Goal: Transaction & Acquisition: Purchase product/service

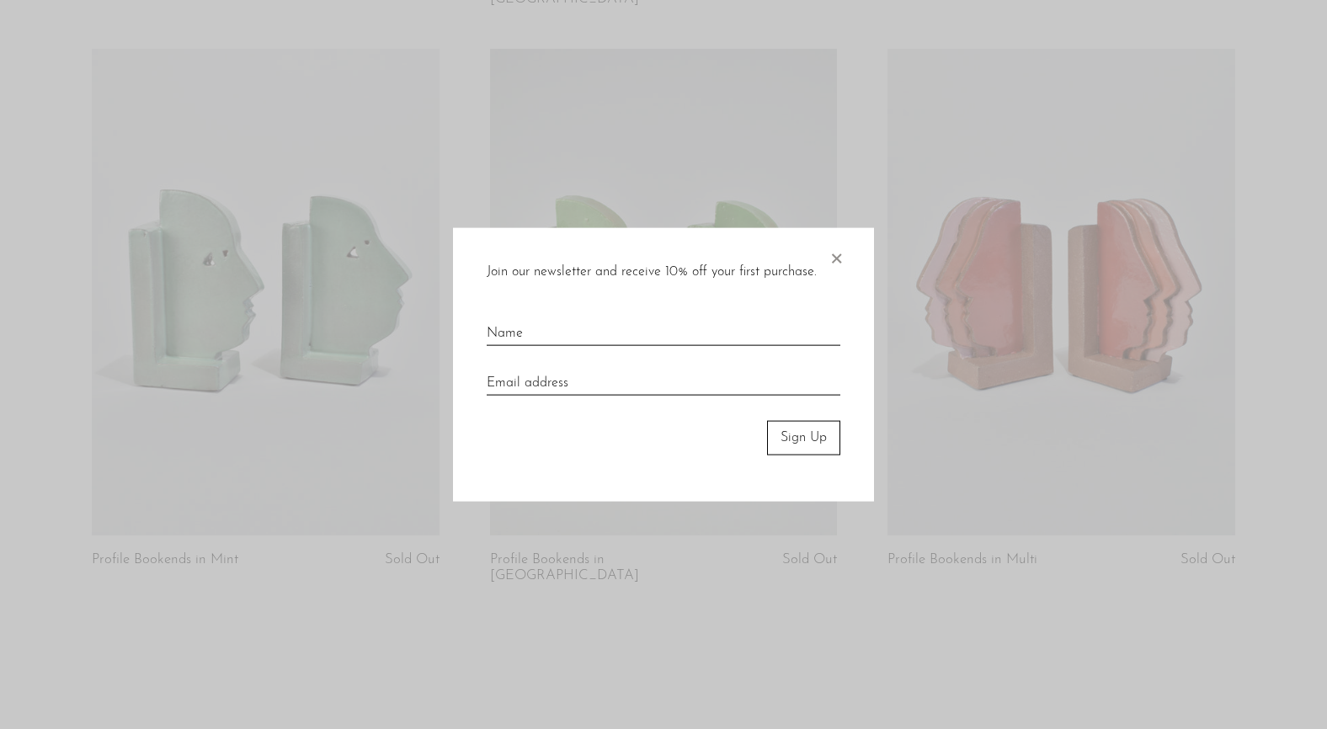
scroll to position [1350, 0]
click at [842, 260] on span "×" at bounding box center [836, 255] width 17 height 54
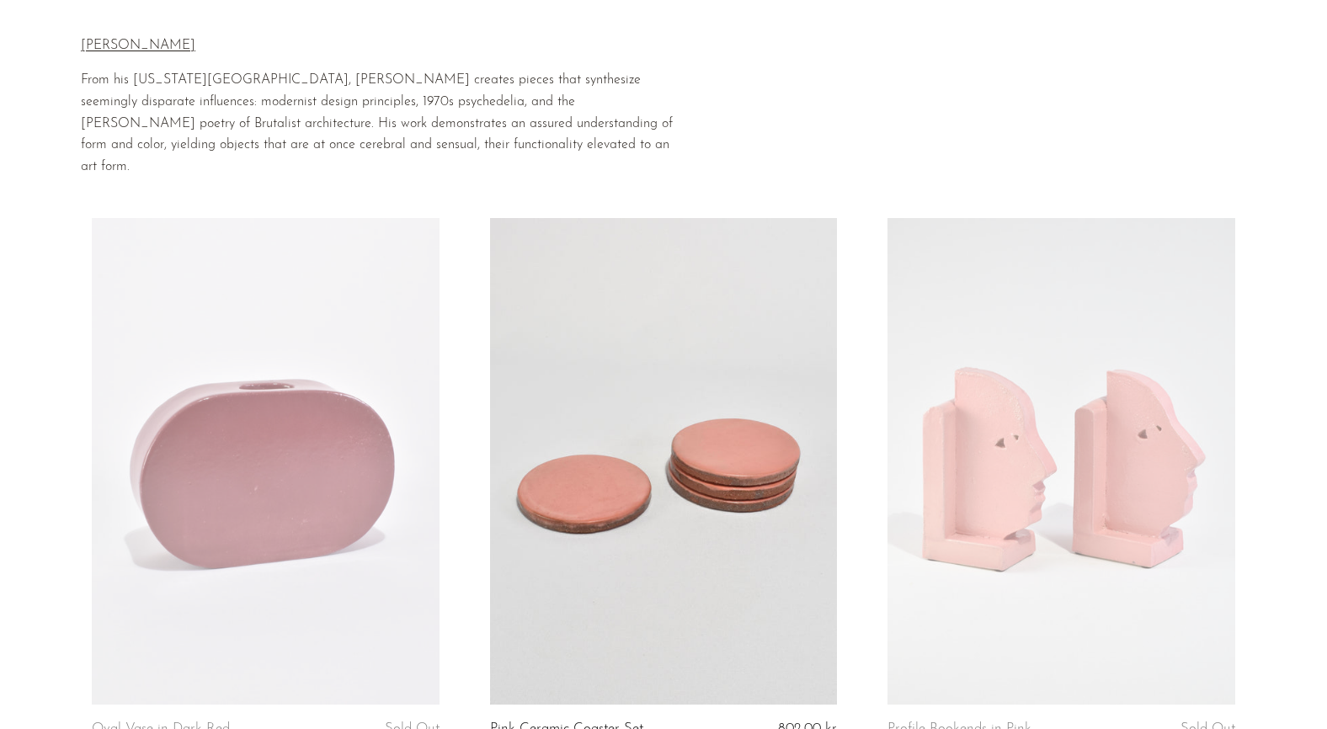
scroll to position [0, 0]
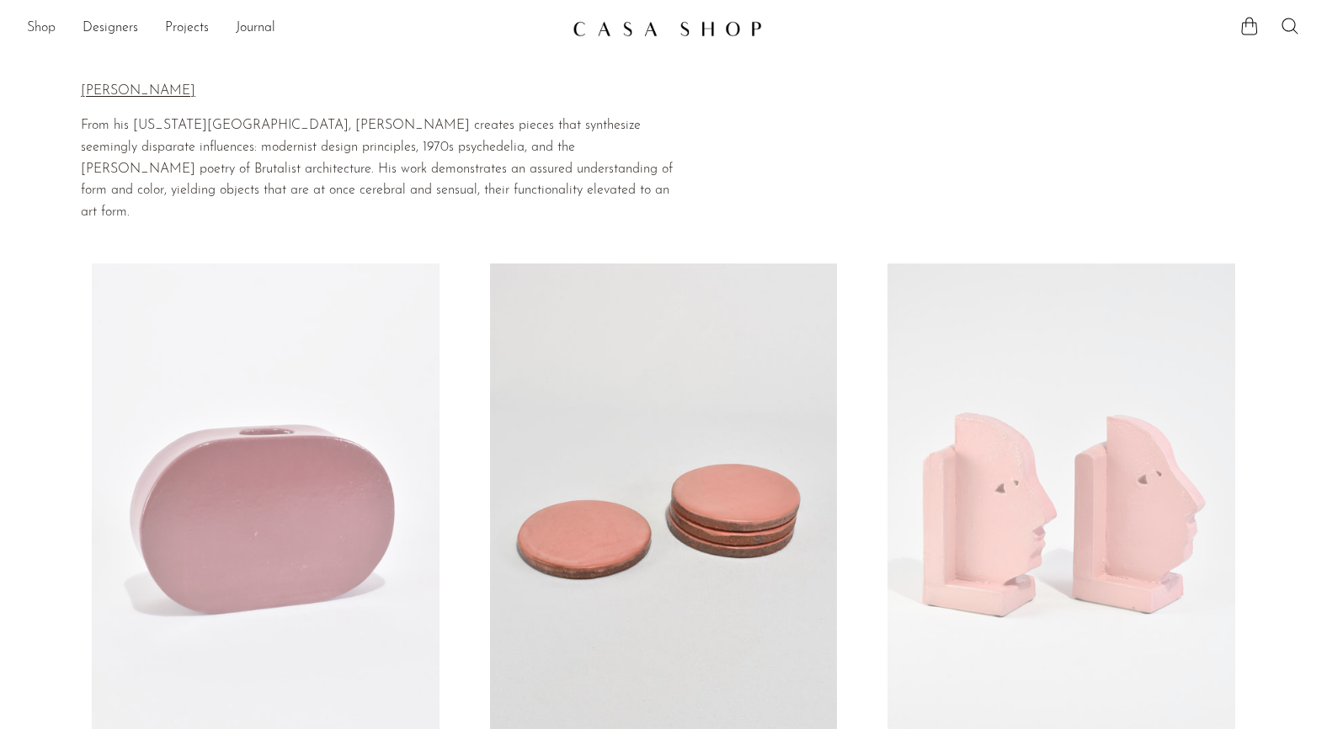
click at [51, 30] on link "Shop" at bounding box center [41, 29] width 29 height 22
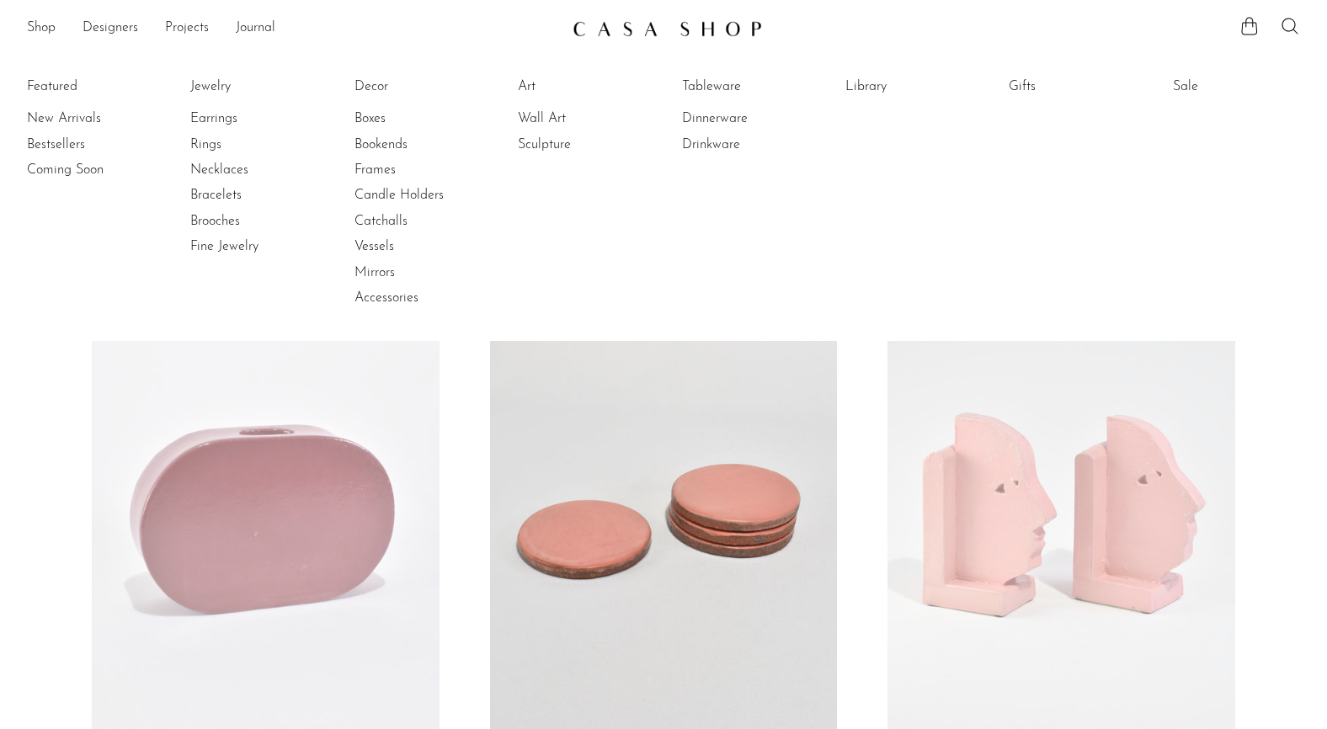
click at [67, 77] on li "Featured New Arrivals Bestsellers Coming Soon" at bounding box center [90, 193] width 127 height 244
click at [67, 83] on li "Featured New Arrivals Bestsellers Coming Soon" at bounding box center [90, 193] width 127 height 244
click at [85, 116] on link "New Arrivals" at bounding box center [90, 118] width 126 height 19
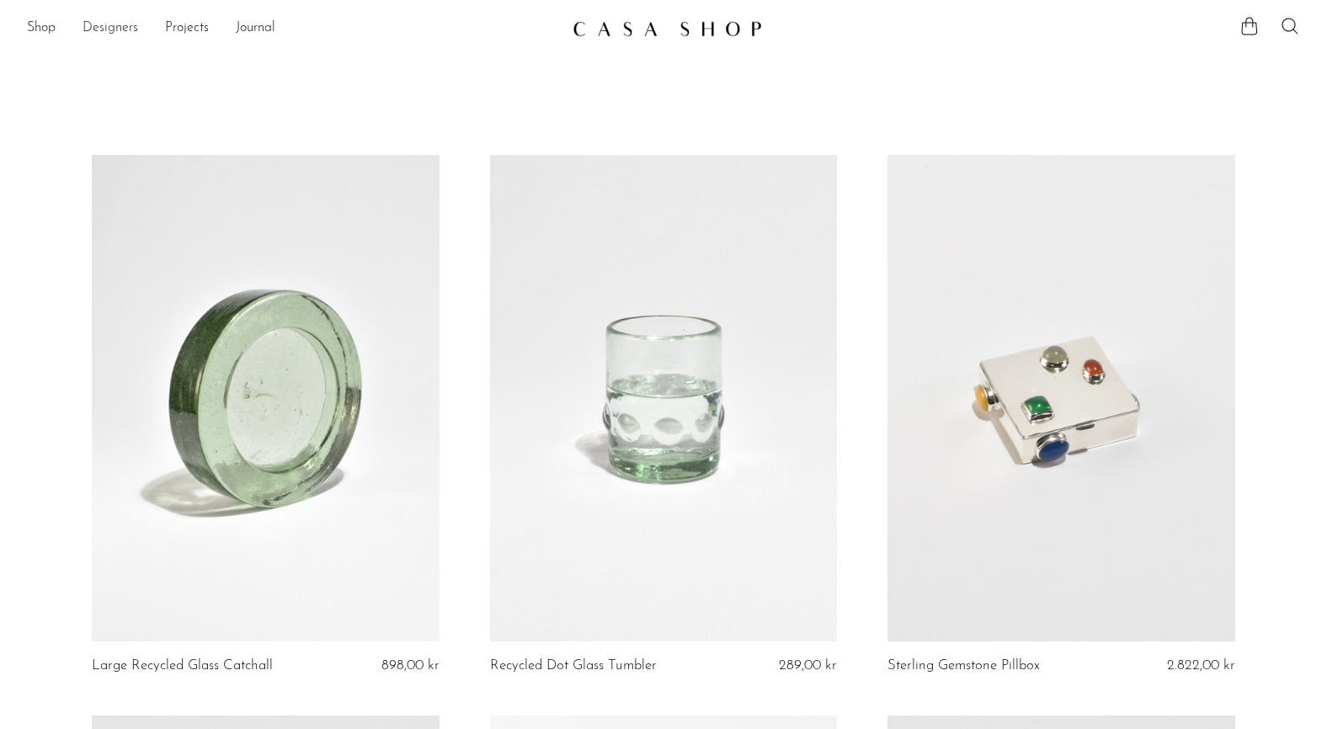
click at [129, 29] on link "Designers" at bounding box center [111, 29] width 56 height 22
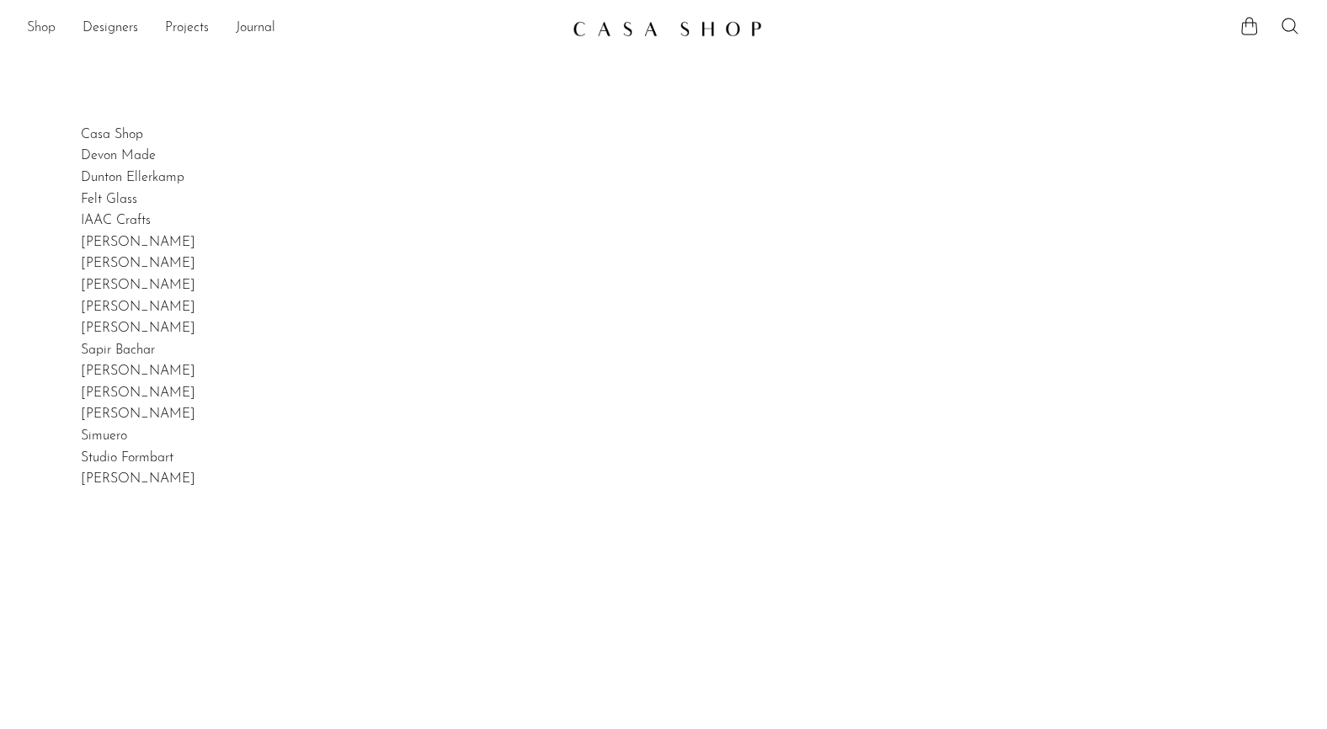
click at [52, 23] on link "Shop" at bounding box center [41, 29] width 29 height 22
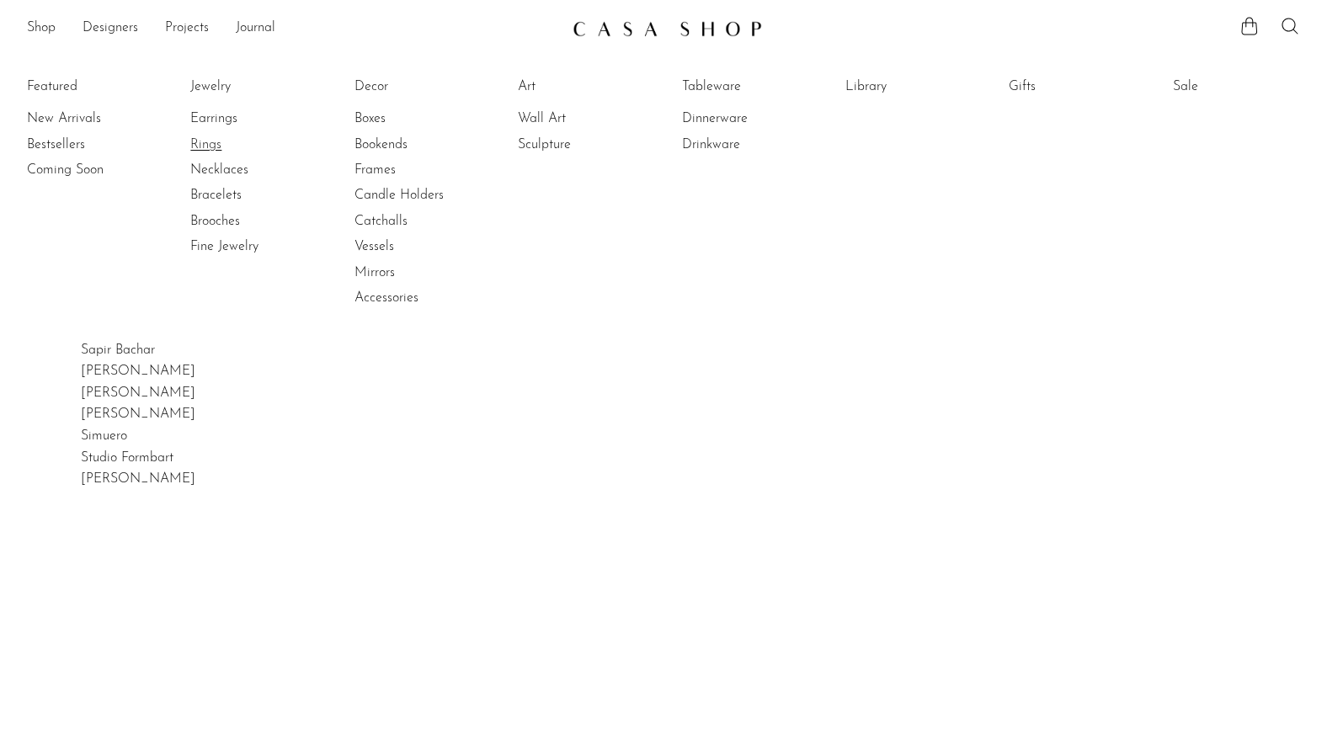
click at [219, 144] on link "Rings" at bounding box center [253, 145] width 126 height 19
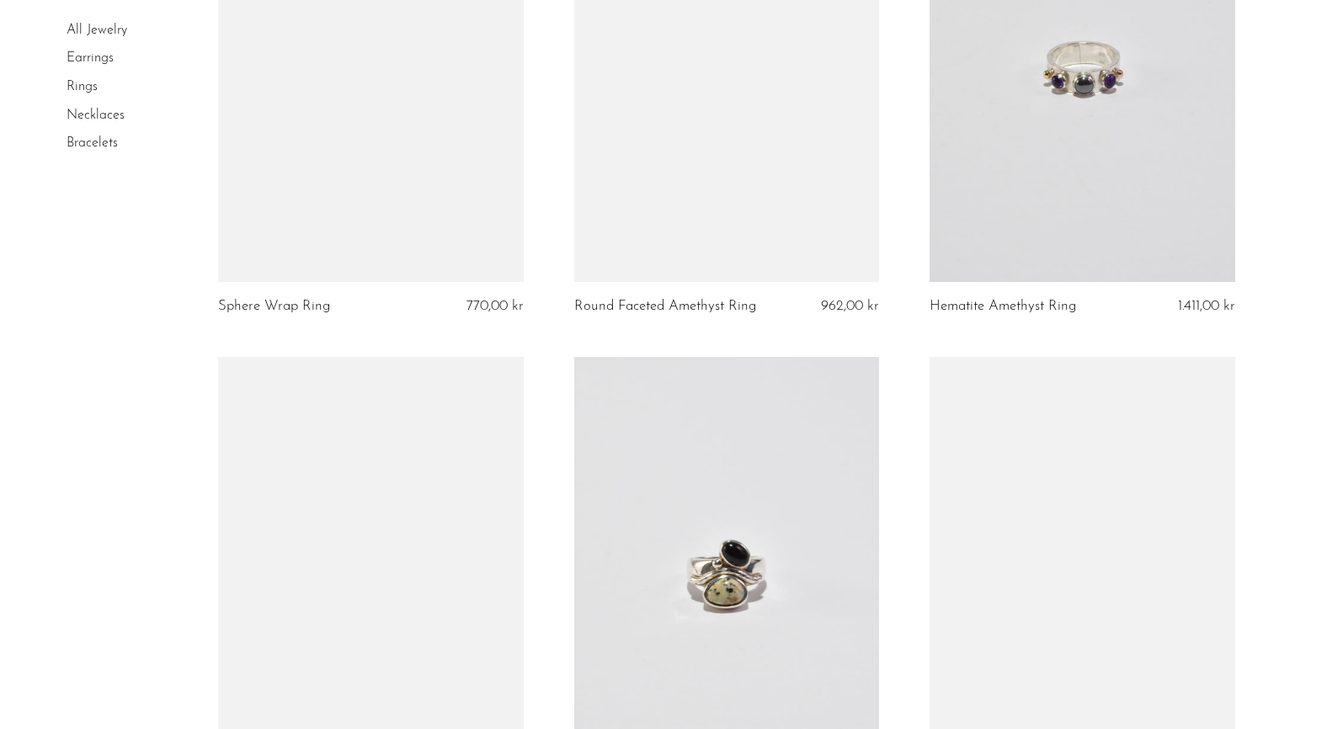
scroll to position [5345, 0]
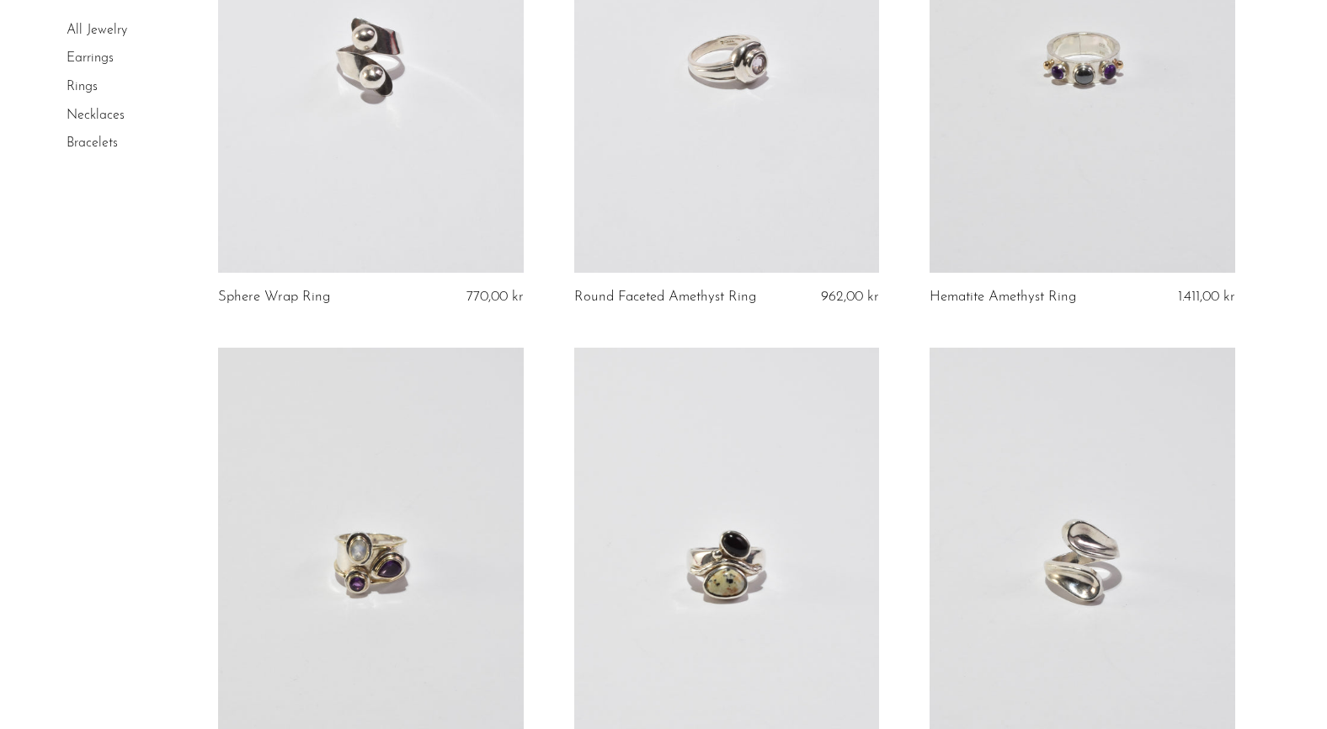
click at [473, 199] on link at bounding box center [371, 59] width 306 height 428
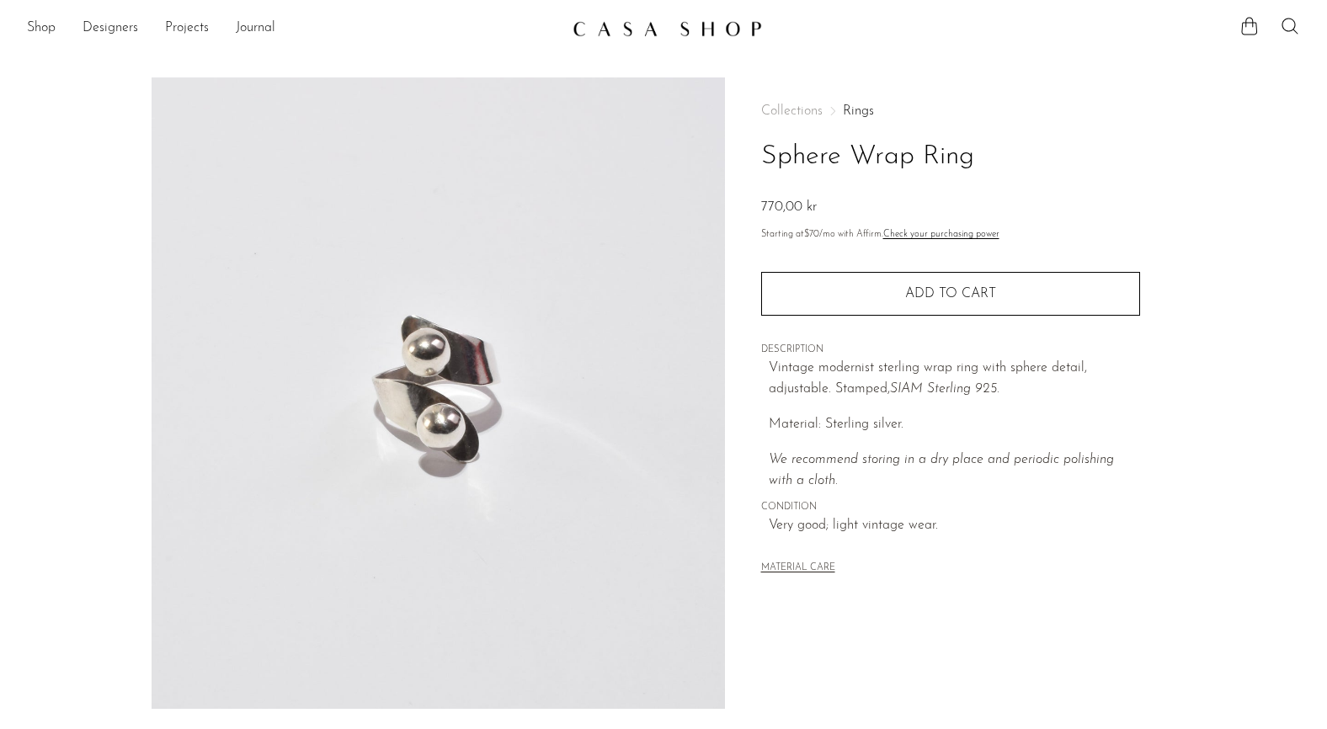
scroll to position [367, 0]
